Goal: Task Accomplishment & Management: Use online tool/utility

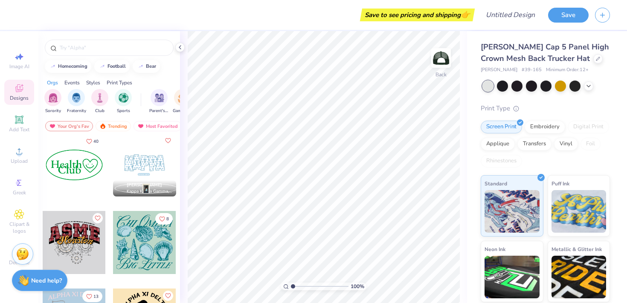
scroll to position [1545, 0]
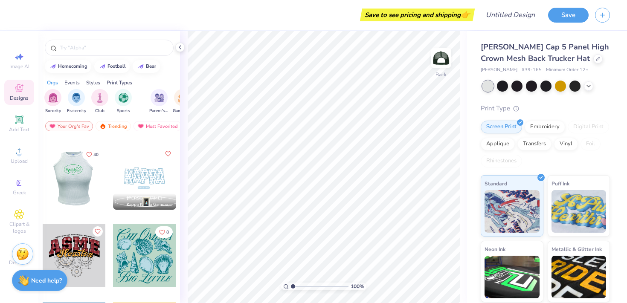
click at [43, 175] on div at bounding box center [11, 178] width 63 height 63
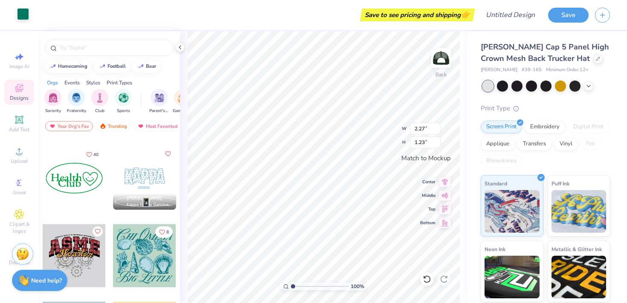
click at [23, 13] on div at bounding box center [23, 14] width 12 height 12
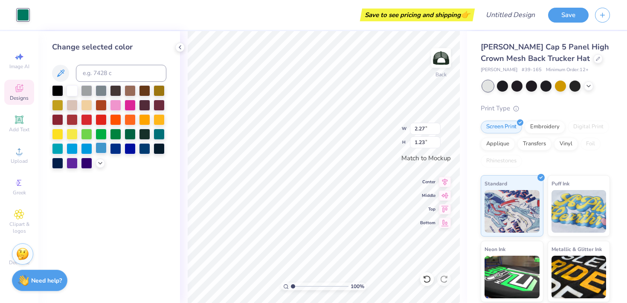
click at [105, 148] on div at bounding box center [101, 148] width 11 height 11
click at [121, 148] on div at bounding box center [115, 148] width 11 height 11
click at [131, 134] on div at bounding box center [130, 133] width 11 height 11
click at [145, 134] on div at bounding box center [144, 133] width 11 height 11
type input "2.87"
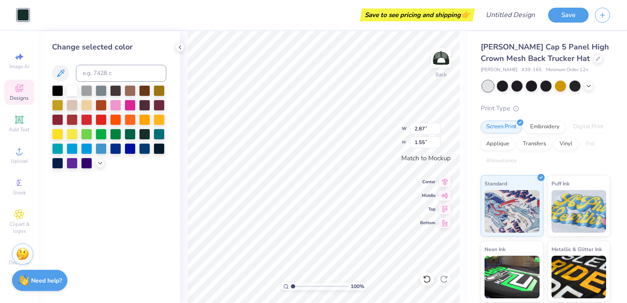
type input "1.55"
type input "3.49"
type input "1.89"
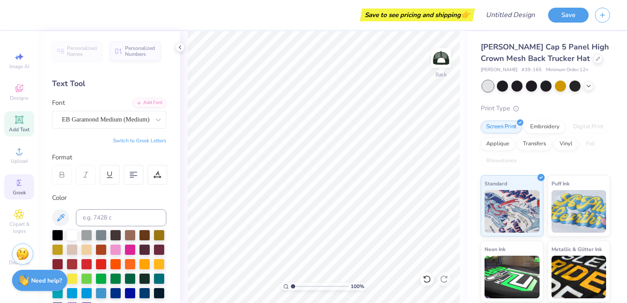
click at [17, 187] on icon at bounding box center [19, 183] width 10 height 10
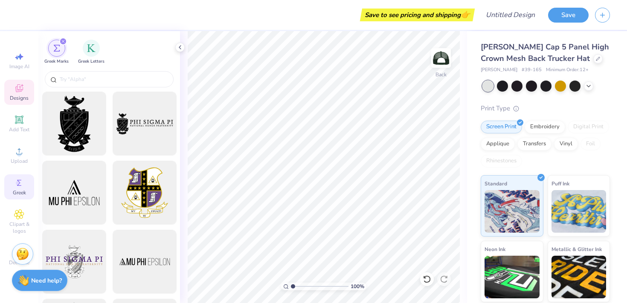
click at [18, 83] on div "Designs" at bounding box center [19, 92] width 30 height 25
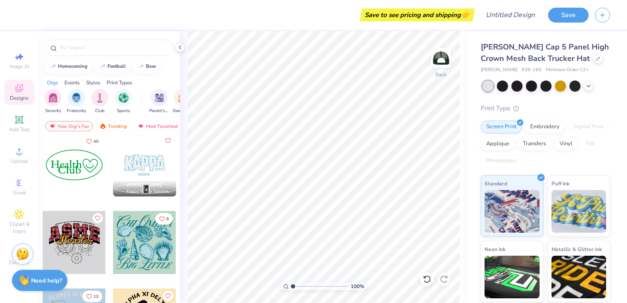
scroll to position [1560, 0]
click at [85, 178] on div at bounding box center [74, 164] width 63 height 63
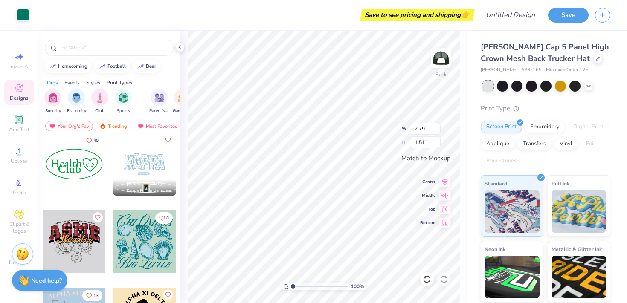
type input "2.79"
type input "1.51"
type input "3.32"
type input "1.80"
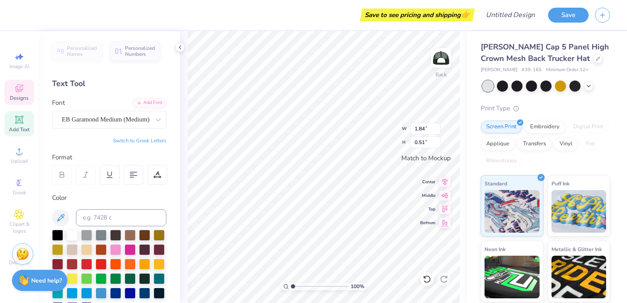
type textarea "ealth"
type input "1.34"
click at [429, 280] on icon at bounding box center [427, 279] width 9 height 9
type input "0.48"
type input "0.26"
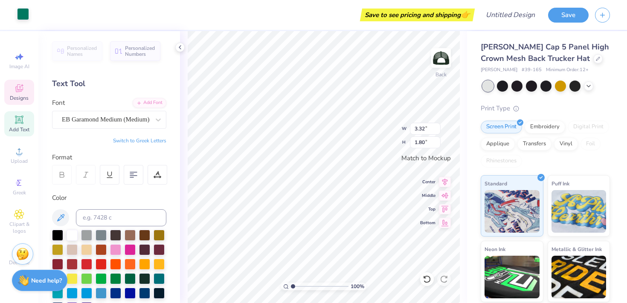
click at [22, 13] on div at bounding box center [23, 14] width 12 height 12
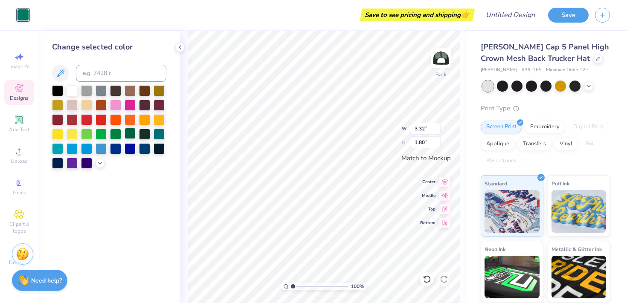
click at [127, 135] on div at bounding box center [130, 133] width 11 height 11
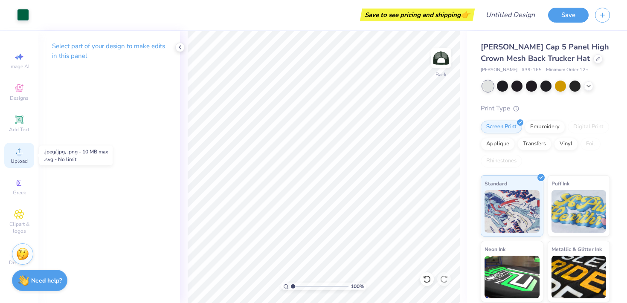
click at [16, 153] on icon at bounding box center [19, 151] width 10 height 10
click at [16, 124] on icon at bounding box center [19, 120] width 8 height 8
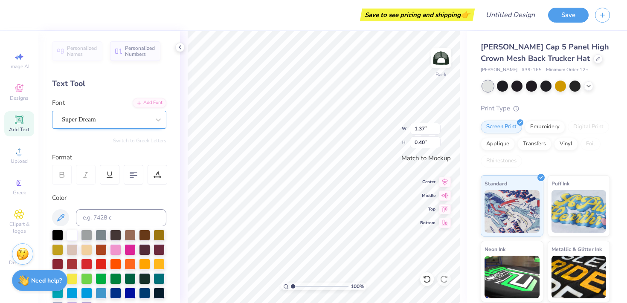
click at [83, 117] on div "Super Dream" at bounding box center [106, 119] width 90 height 13
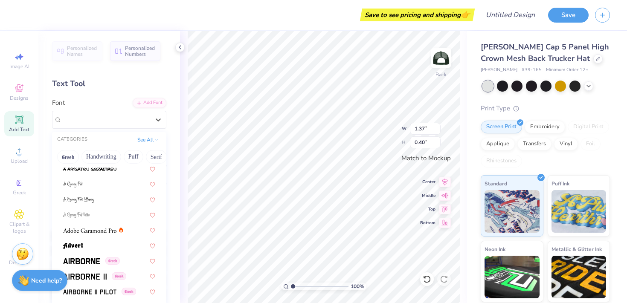
scroll to position [96, 0]
click at [98, 172] on div at bounding box center [109, 168] width 108 height 14
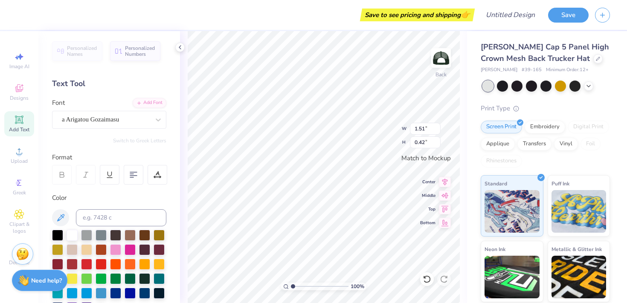
type input "1.51"
type input "0.42"
type textarea "Dads Weekend"
click at [445, 185] on icon at bounding box center [445, 181] width 12 height 10
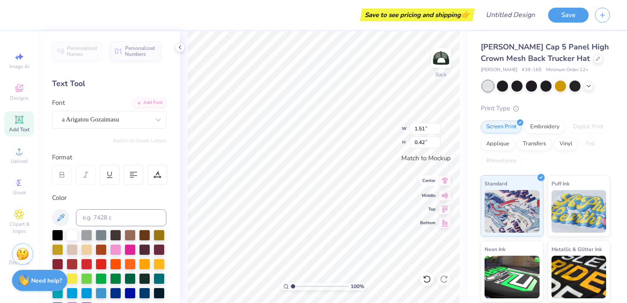
type input "2.93"
type input "1.14"
click at [445, 186] on icon at bounding box center [445, 181] width 12 height 10
click at [445, 183] on icon at bounding box center [446, 181] width 6 height 7
click at [446, 184] on icon at bounding box center [445, 181] width 12 height 10
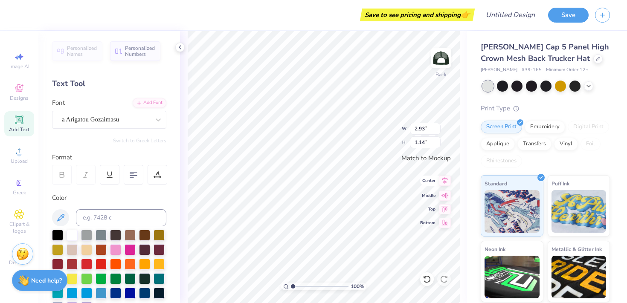
click at [446, 186] on div "100 % Back W 2.93 2.93 " H 1.14 1.14 " Match to [GEOGRAPHIC_DATA] Middle Top Bo…" at bounding box center [323, 167] width 287 height 272
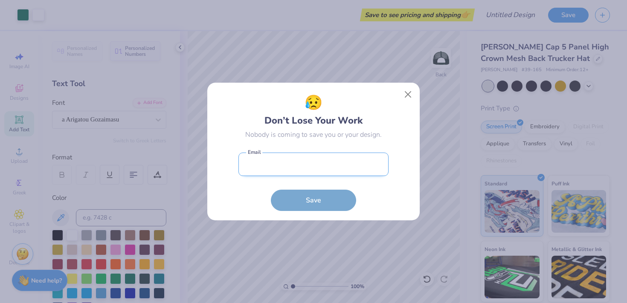
click at [302, 163] on input "email" at bounding box center [314, 164] width 150 height 23
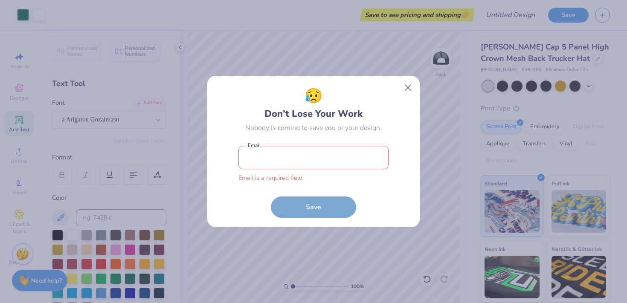
type input "[EMAIL_ADDRESS][DOMAIN_NAME]"
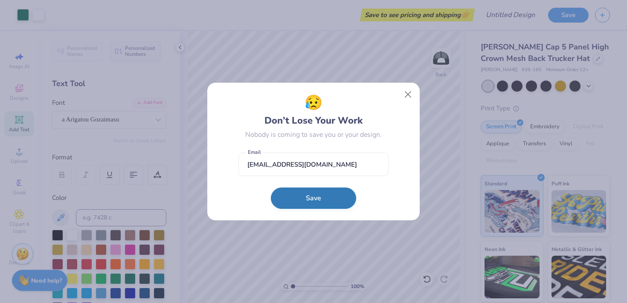
click at [313, 196] on button "Save" at bounding box center [313, 198] width 85 height 21
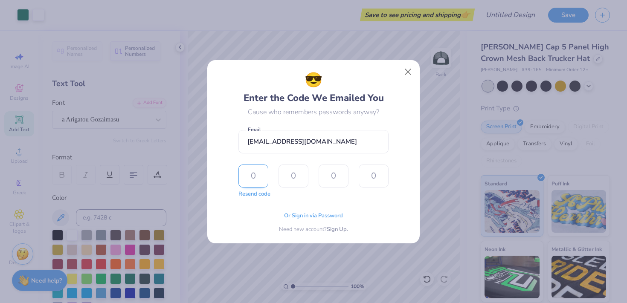
type input "8"
type input "0"
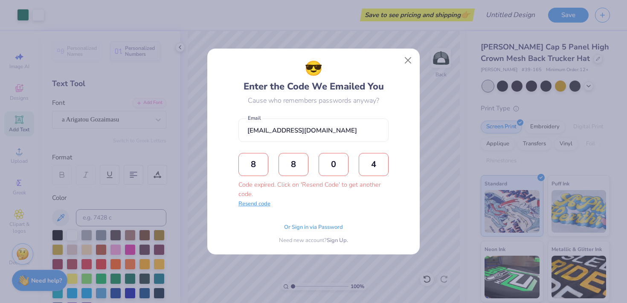
type input "4"
click at [259, 206] on button "Resend code" at bounding box center [255, 204] width 32 height 9
click at [253, 165] on input "text" at bounding box center [254, 164] width 30 height 23
type input "8"
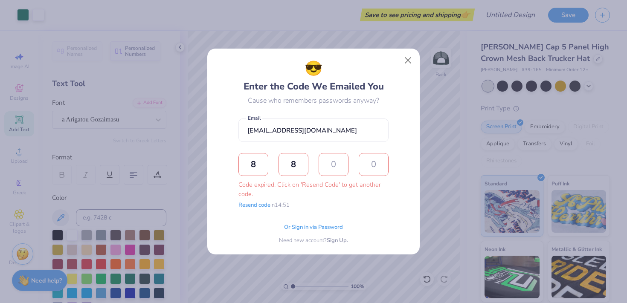
type input "3"
type input "9"
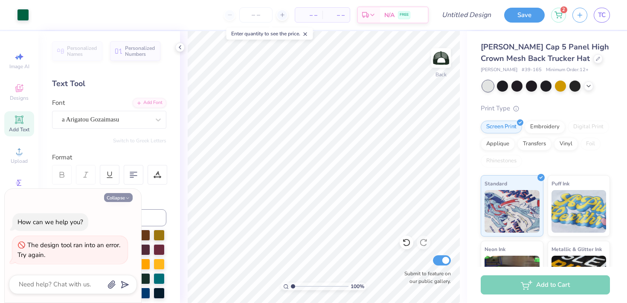
click at [123, 197] on button "Collapse" at bounding box center [118, 197] width 29 height 9
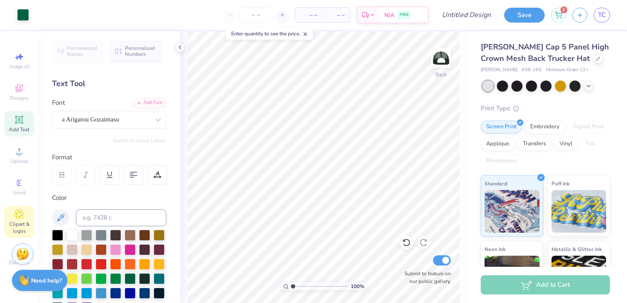
click at [16, 220] on div "Clipart & logos" at bounding box center [19, 222] width 30 height 32
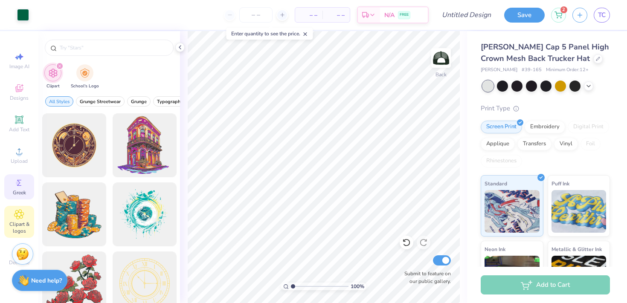
click at [15, 188] on div "Greek" at bounding box center [19, 187] width 30 height 25
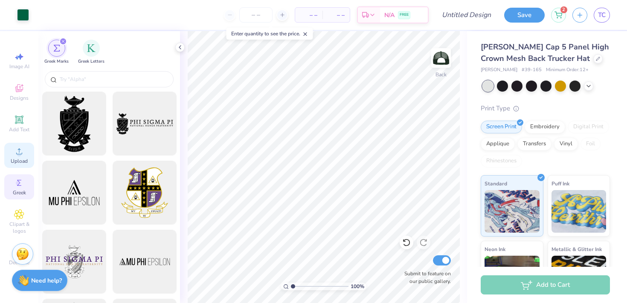
click at [17, 151] on icon at bounding box center [19, 151] width 10 height 10
click at [15, 229] on span "Clipart & logos" at bounding box center [19, 228] width 30 height 14
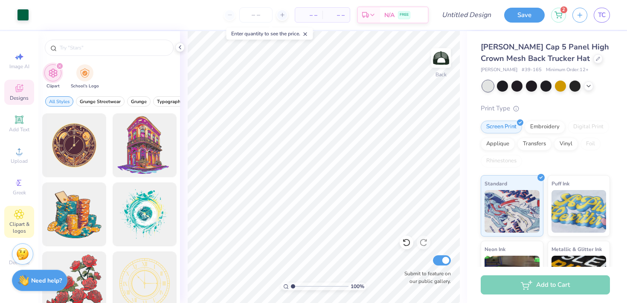
click at [16, 90] on icon at bounding box center [19, 90] width 7 height 6
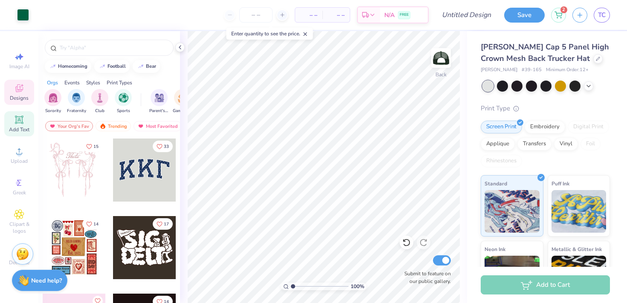
click at [16, 123] on icon at bounding box center [19, 120] width 10 height 10
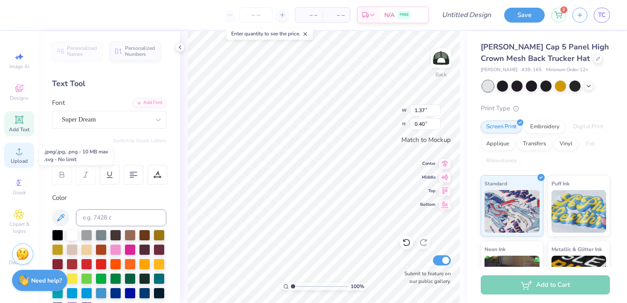
click at [16, 151] on icon at bounding box center [19, 151] width 10 height 10
click at [10, 264] on span "Decorate" at bounding box center [19, 263] width 20 height 7
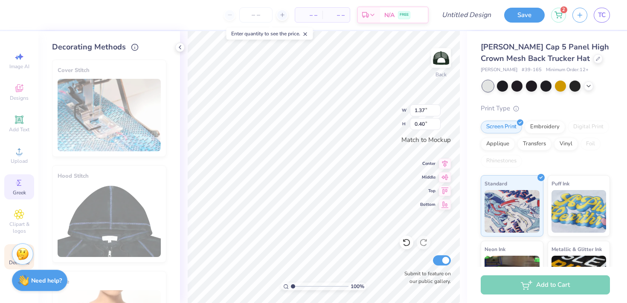
click at [21, 194] on span "Greek" at bounding box center [19, 193] width 13 height 7
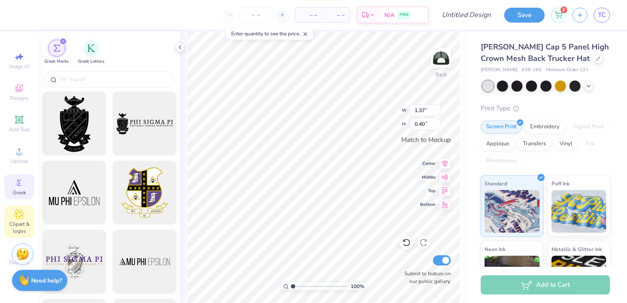
click at [20, 214] on icon at bounding box center [19, 215] width 4 height 4
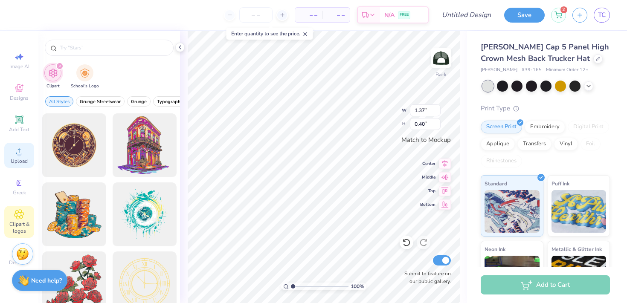
click at [22, 166] on div "Upload" at bounding box center [19, 155] width 30 height 25
click at [450, 62] on img at bounding box center [441, 58] width 34 height 34
click at [21, 155] on circle at bounding box center [19, 154] width 5 height 5
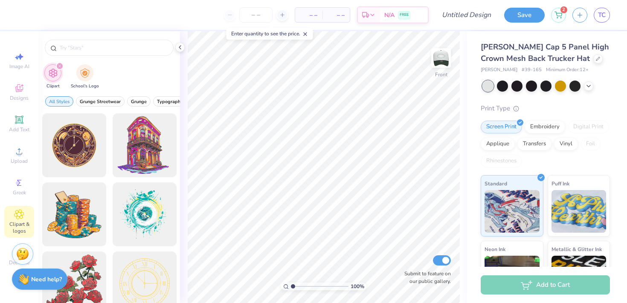
click at [38, 276] on strong "Need help?" at bounding box center [46, 280] width 31 height 8
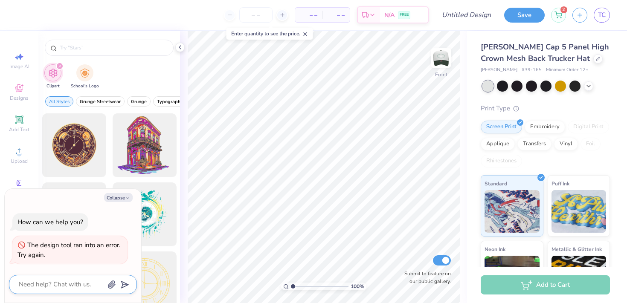
click at [54, 286] on textarea at bounding box center [61, 285] width 87 height 12
type textarea "x"
type textarea "a"
type textarea "x"
type textarea "ar"
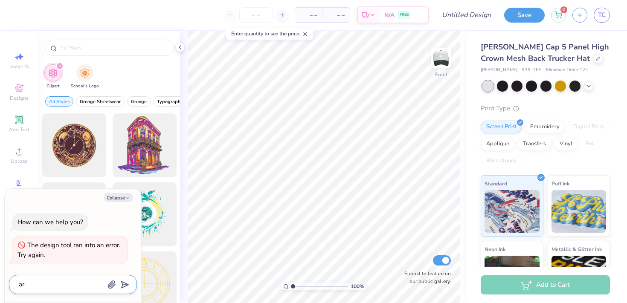
type textarea "x"
type textarea "art"
type textarea "x"
type textarea "art"
type textarea "x"
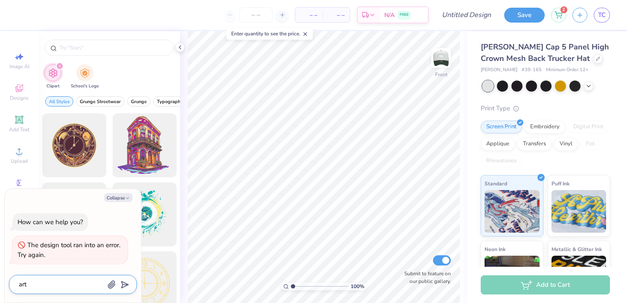
type textarea "art e"
type textarea "x"
type textarea "art"
type textarea "x"
type textarea "art t"
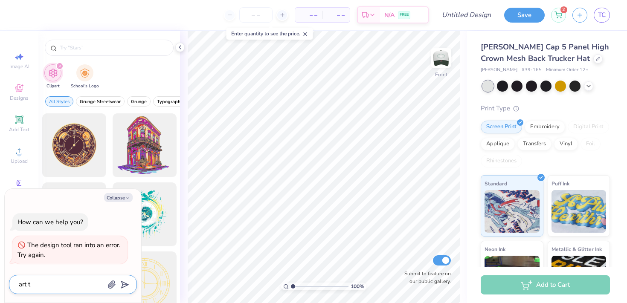
type textarea "x"
type textarea "art te"
type textarea "x"
type textarea "art tea"
type textarea "x"
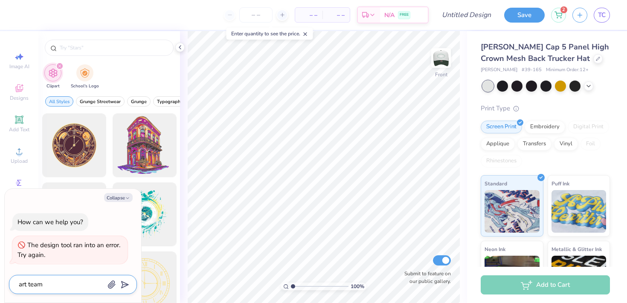
type textarea "art team"
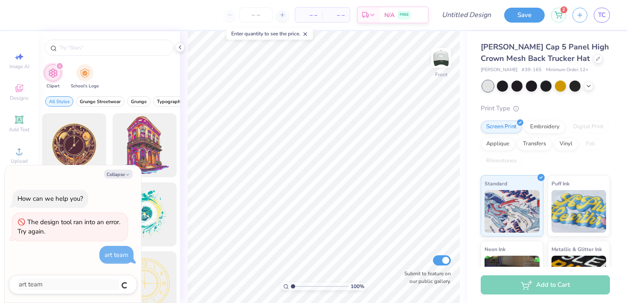
type textarea "x"
click at [113, 177] on button "Collapse" at bounding box center [118, 174] width 29 height 9
type textarea "x"
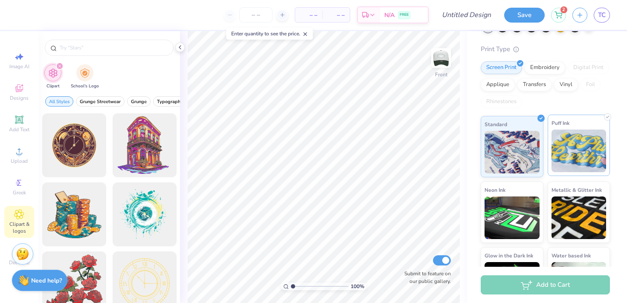
scroll to position [101, 0]
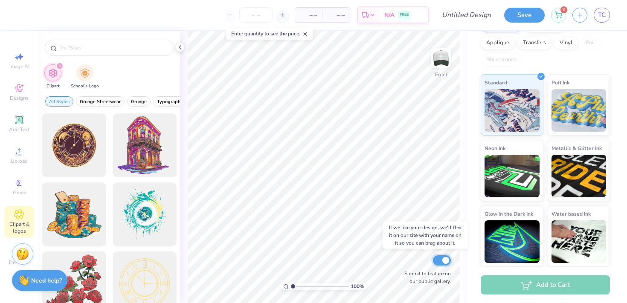
click at [441, 261] on input "Submit to feature on our public gallery." at bounding box center [442, 261] width 18 height 10
checkbox input "false"
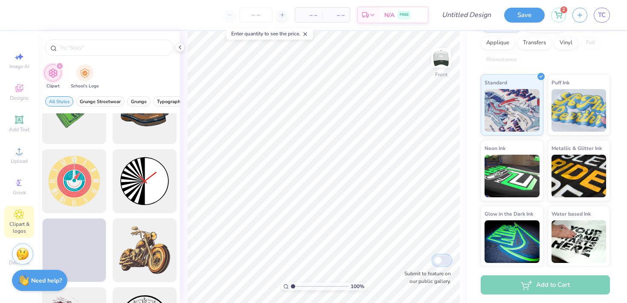
scroll to position [242, 0]
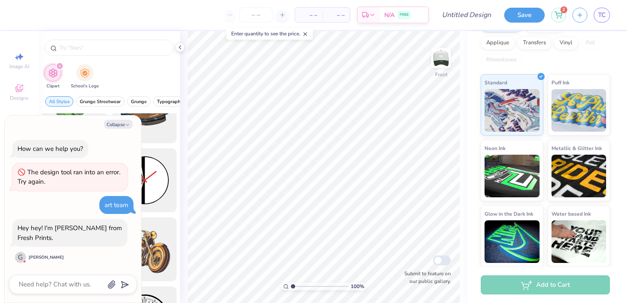
click at [20, 258] on div "G" at bounding box center [20, 257] width 11 height 11
click at [115, 125] on button "Collapse" at bounding box center [118, 124] width 29 height 9
type textarea "x"
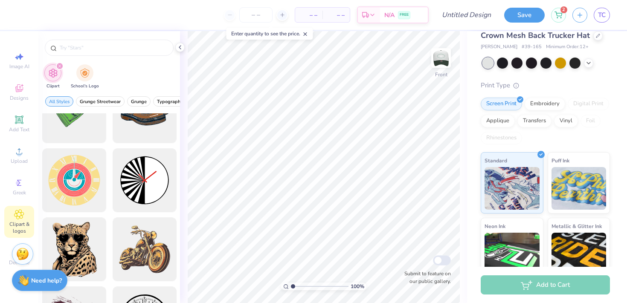
scroll to position [0, 0]
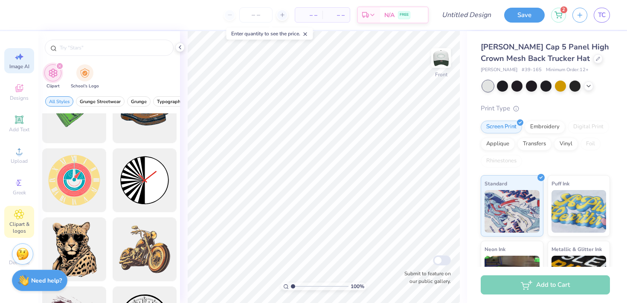
click at [12, 62] on div "Image AI" at bounding box center [19, 60] width 30 height 25
select select "4"
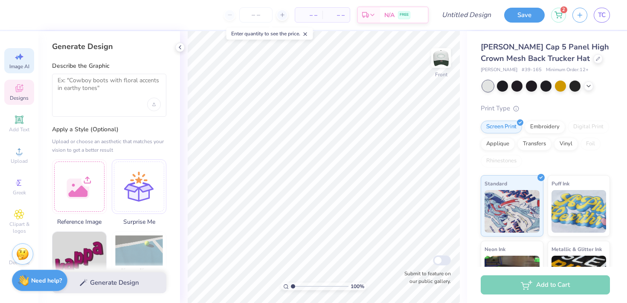
click at [17, 93] on div "Designs" at bounding box center [19, 92] width 30 height 25
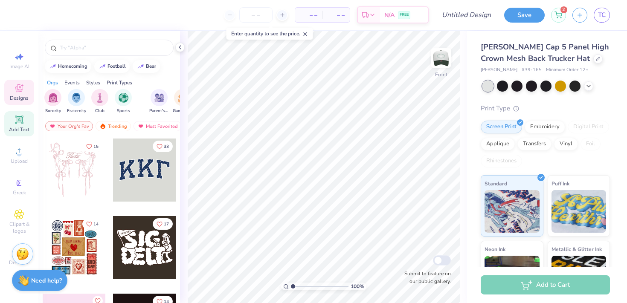
click at [15, 125] on div "Add Text" at bounding box center [19, 123] width 30 height 25
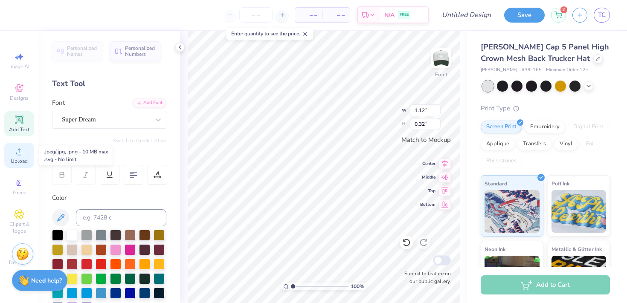
click at [24, 154] on icon at bounding box center [19, 151] width 10 height 10
click at [134, 120] on div "Super Dream" at bounding box center [106, 119] width 90 height 13
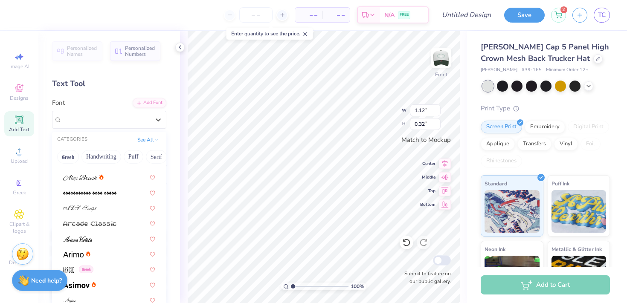
scroll to position [242, 0]
click at [106, 248] on div at bounding box center [109, 252] width 92 height 9
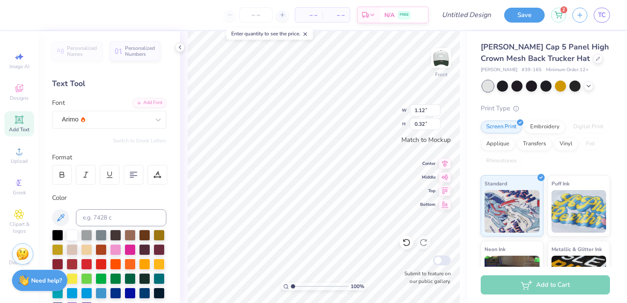
type input "1.16"
type textarea "[GEOGRAPHIC_DATA], [GEOGRAPHIC_DATA]"
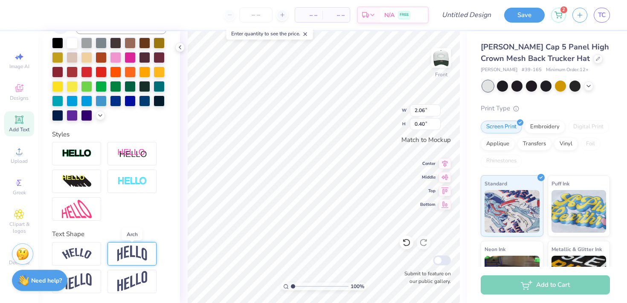
click at [122, 252] on img at bounding box center [132, 254] width 30 height 16
type input "0.71"
click at [91, 251] on img at bounding box center [77, 254] width 30 height 12
type input "2.40"
type input "0.59"
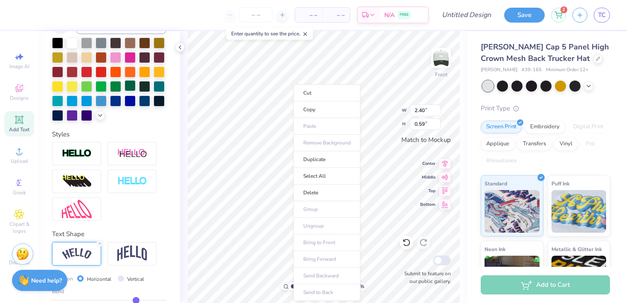
click at [134, 86] on div at bounding box center [130, 85] width 11 height 11
click at [149, 86] on div at bounding box center [144, 85] width 11 height 11
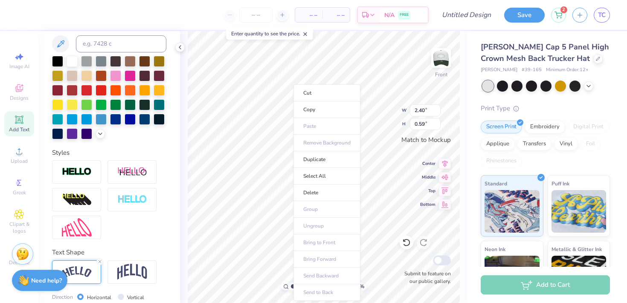
click at [94, 105] on div at bounding box center [109, 98] width 114 height 84
click at [103, 105] on div at bounding box center [101, 104] width 11 height 11
click at [72, 61] on div at bounding box center [72, 60] width 11 height 11
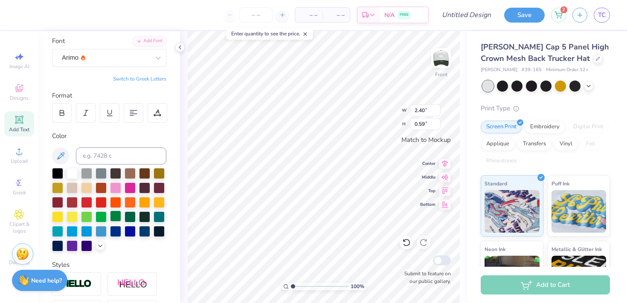
scroll to position [0, 0]
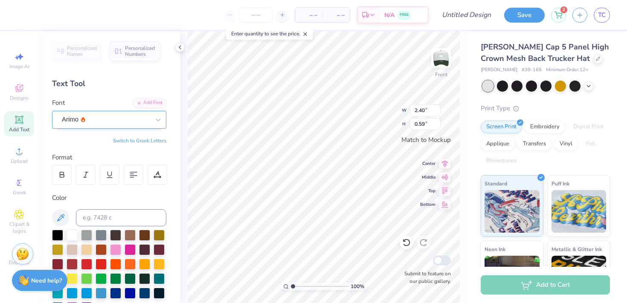
click at [112, 119] on div "Arimo" at bounding box center [106, 119] width 90 height 13
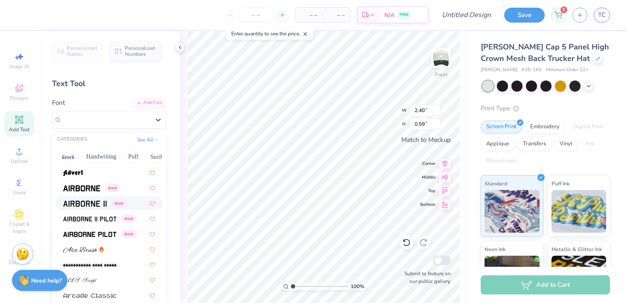
scroll to position [170, 0]
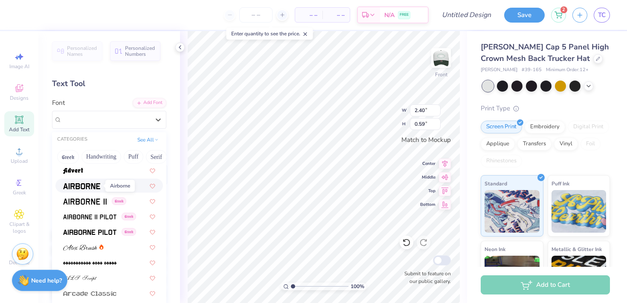
click at [90, 184] on img at bounding box center [81, 187] width 37 height 6
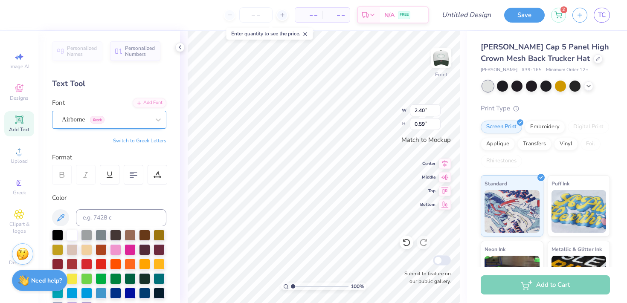
click at [119, 113] on div "Airborne Greek" at bounding box center [106, 119] width 90 height 13
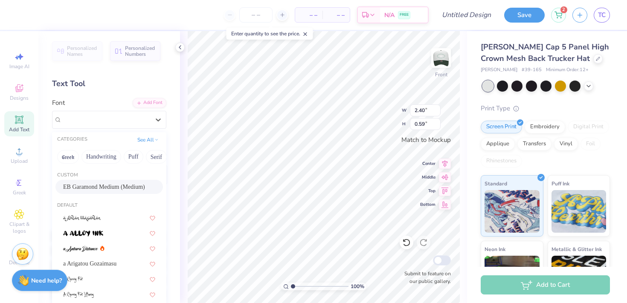
click at [116, 183] on span "EB Garamond Medium (Medium)" at bounding box center [104, 187] width 82 height 9
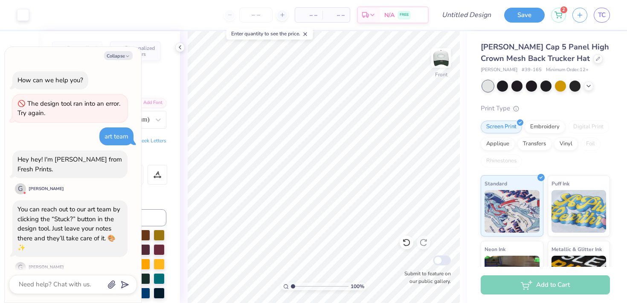
scroll to position [0, 0]
type textarea "x"
type input "1.95"
type input "0.47"
click at [439, 49] on img at bounding box center [441, 58] width 34 height 34
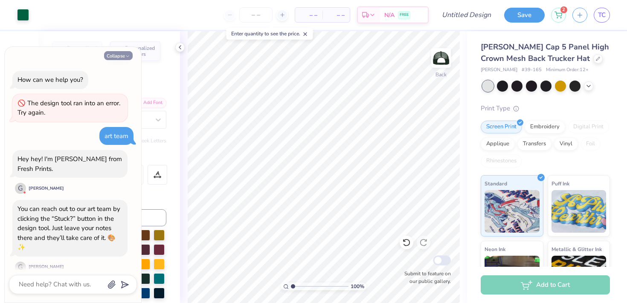
click at [127, 55] on icon "button" at bounding box center [127, 56] width 5 height 5
type textarea "x"
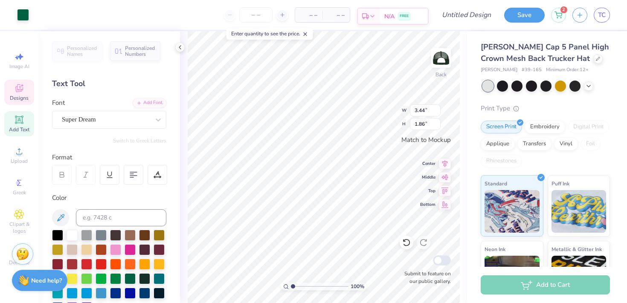
type input "3.44"
type input "1.86"
type input "3.54"
type input "1.91"
click at [588, 84] on icon at bounding box center [589, 85] width 7 height 7
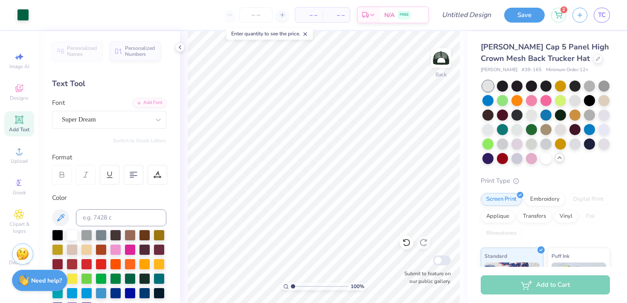
click at [559, 159] on icon at bounding box center [560, 158] width 7 height 7
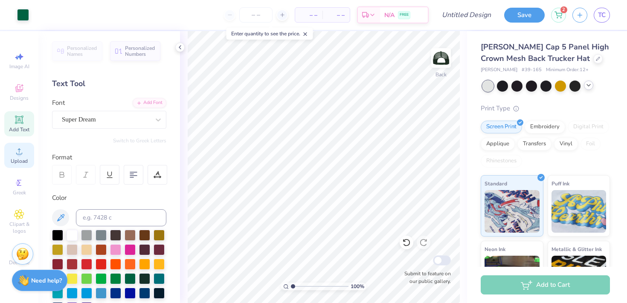
click at [22, 155] on icon at bounding box center [19, 151] width 10 height 10
click at [20, 160] on span "Upload" at bounding box center [19, 161] width 17 height 7
click at [10, 197] on div "Greek" at bounding box center [19, 187] width 30 height 25
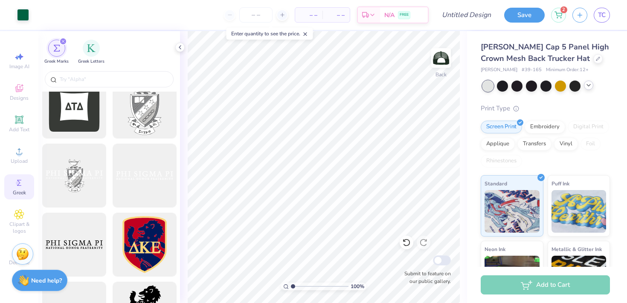
scroll to position [438, 0]
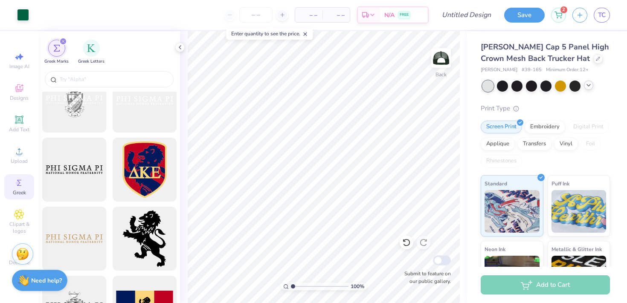
click at [62, 40] on icon "filter for Greek Marks" at bounding box center [62, 41] width 3 height 3
click at [61, 44] on div "filter for Greek Marks" at bounding box center [63, 42] width 8 height 8
click at [63, 40] on icon "filter for Greek Marks" at bounding box center [62, 41] width 3 height 3
click at [64, 40] on icon "filter for Greek Marks" at bounding box center [62, 41] width 3 height 3
click at [20, 212] on icon at bounding box center [19, 215] width 10 height 10
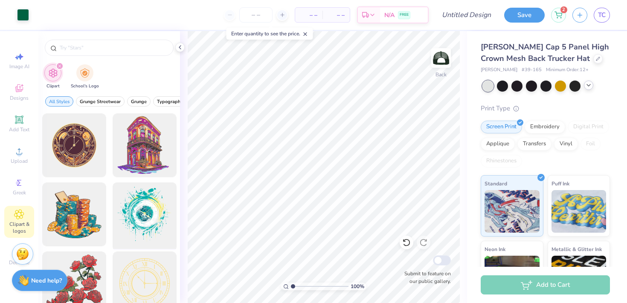
scroll to position [26, 0]
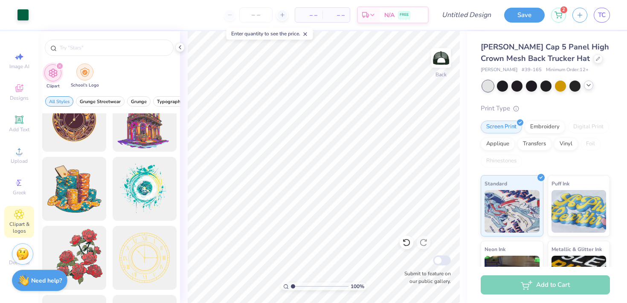
click at [85, 74] on img "filter for School's Logo" at bounding box center [84, 72] width 9 height 10
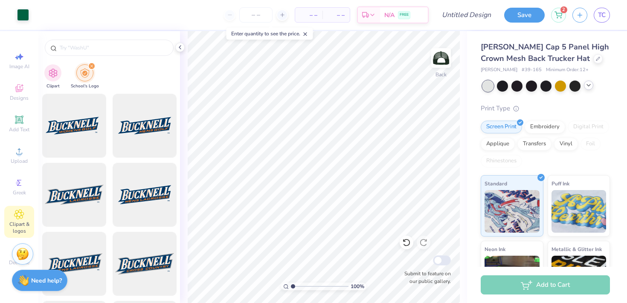
click at [91, 66] on icon "filter for School's Logo" at bounding box center [91, 66] width 3 height 3
click at [60, 73] on div "filter for Clipart" at bounding box center [52, 72] width 17 height 17
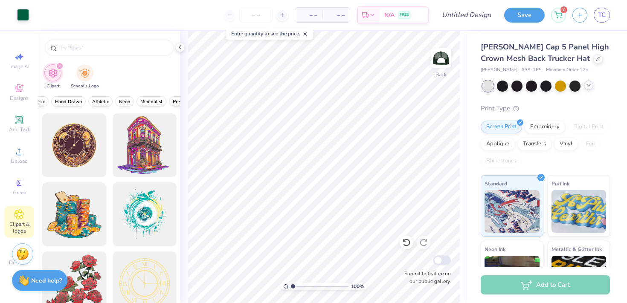
scroll to position [0, 353]
click at [156, 104] on span "Pastels" at bounding box center [155, 102] width 15 height 6
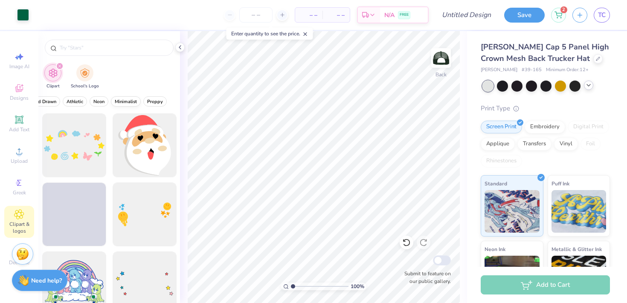
click at [126, 102] on span "Minimalist" at bounding box center [126, 102] width 22 height 6
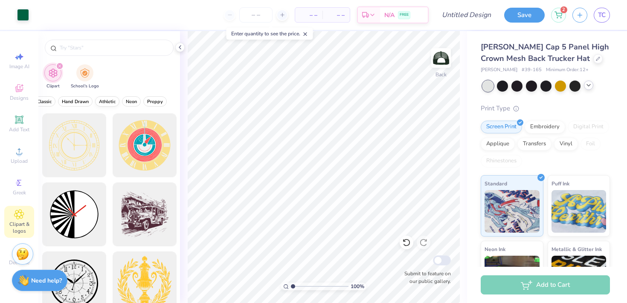
click at [108, 102] on span "Athletic" at bounding box center [107, 102] width 17 height 6
click at [75, 101] on span "Classic" at bounding box center [71, 102] width 15 height 6
click at [65, 103] on span "80s & 90s" at bounding box center [67, 102] width 22 height 6
click at [63, 103] on span "All Styles" at bounding box center [59, 102] width 20 height 6
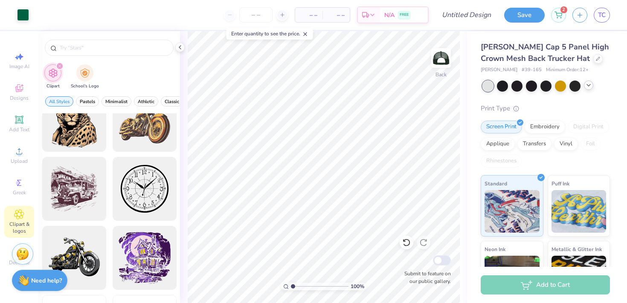
scroll to position [392, 0]
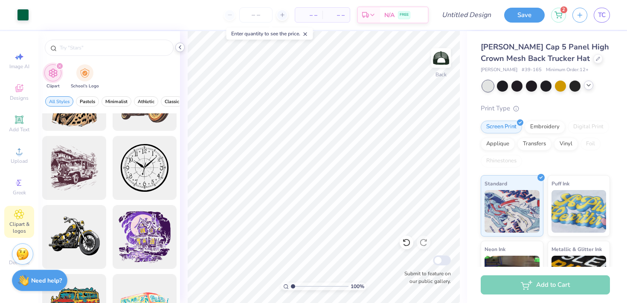
click at [181, 47] on icon at bounding box center [180, 47] width 7 height 7
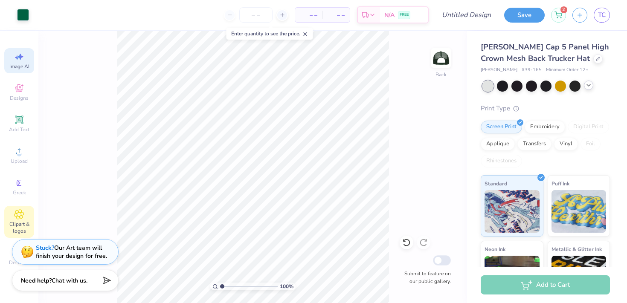
click at [20, 60] on icon at bounding box center [19, 57] width 10 height 10
select select "4"
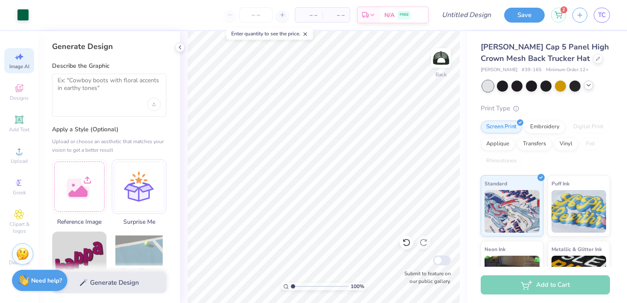
click at [308, 34] on icon at bounding box center [306, 34] width 6 height 6
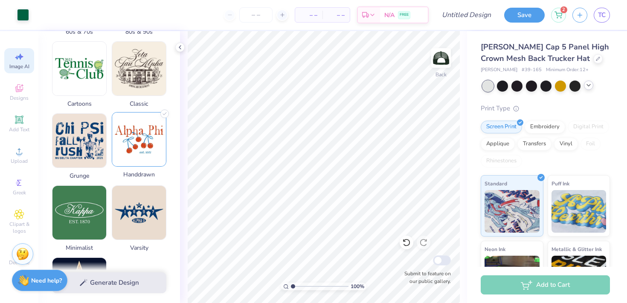
scroll to position [426, 0]
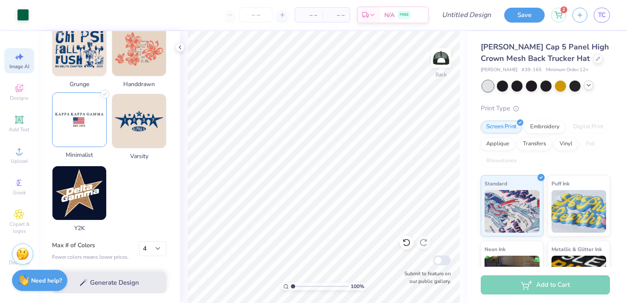
click at [87, 124] on img at bounding box center [79, 120] width 54 height 54
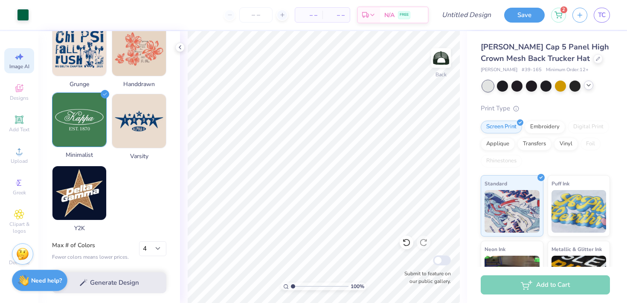
click at [86, 117] on img at bounding box center [79, 120] width 54 height 54
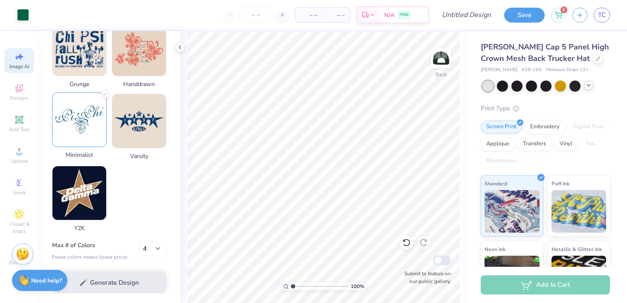
click at [86, 117] on img at bounding box center [79, 120] width 54 height 54
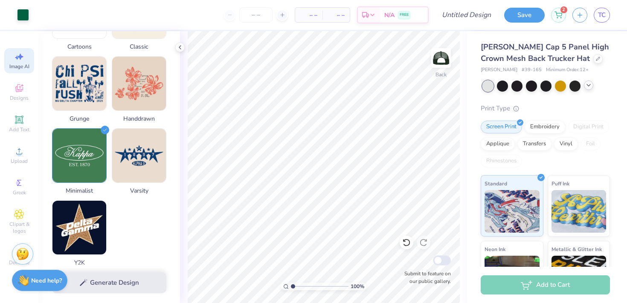
scroll to position [391, 0]
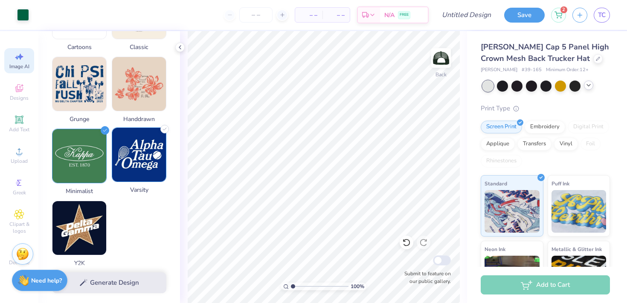
click at [134, 165] on img at bounding box center [139, 155] width 54 height 54
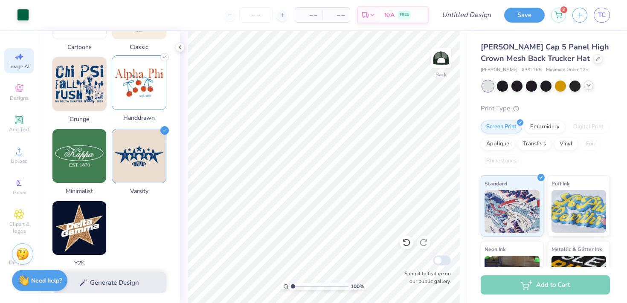
click at [141, 62] on img at bounding box center [139, 83] width 54 height 54
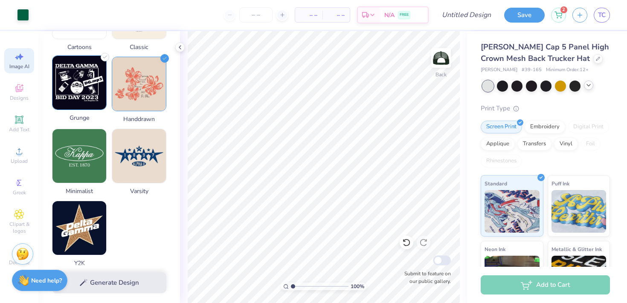
click at [76, 78] on img at bounding box center [79, 83] width 54 height 54
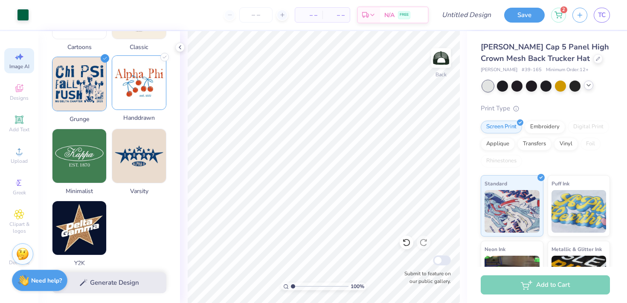
click at [153, 76] on img at bounding box center [139, 83] width 54 height 54
click at [134, 73] on img at bounding box center [139, 83] width 54 height 54
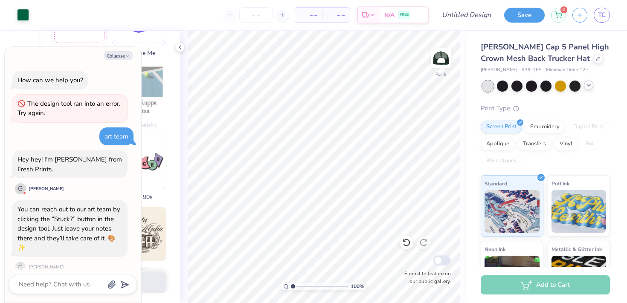
scroll to position [120, 0]
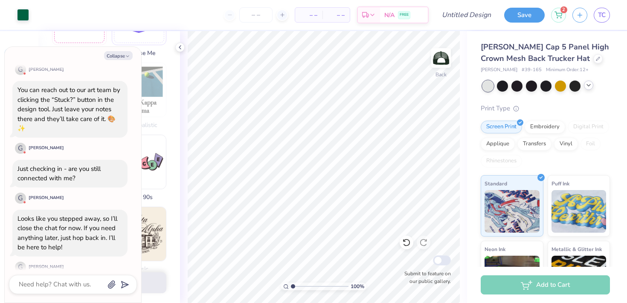
click at [108, 60] on div "Collapse How can we help you? The design tool ran into an error. Try again. art…" at bounding box center [73, 175] width 137 height 256
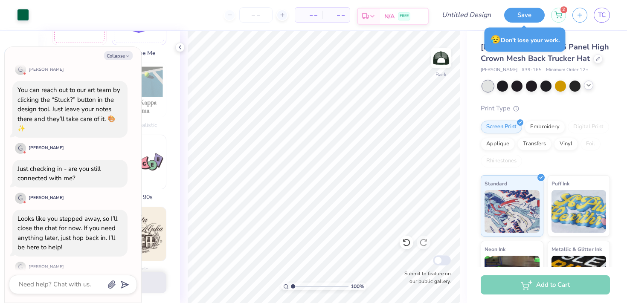
type textarea "x"
